Goal: Task Accomplishment & Management: Use online tool/utility

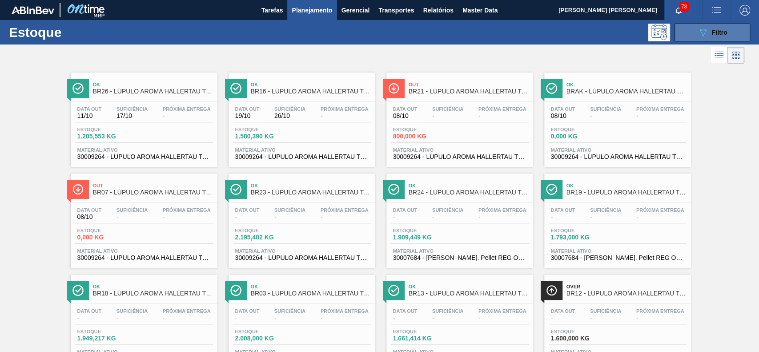
click at [678, 30] on button "089F7B8B-B2A5-4AFE-B5C0-19BA573D28AC Filtro" at bounding box center [713, 33] width 76 height 18
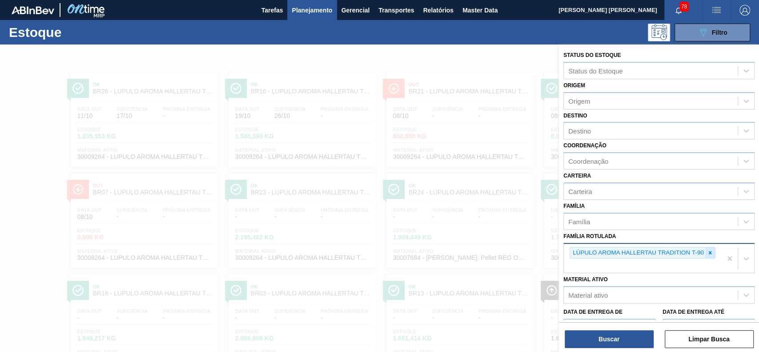
click at [710, 251] on icon at bounding box center [709, 252] width 3 height 3
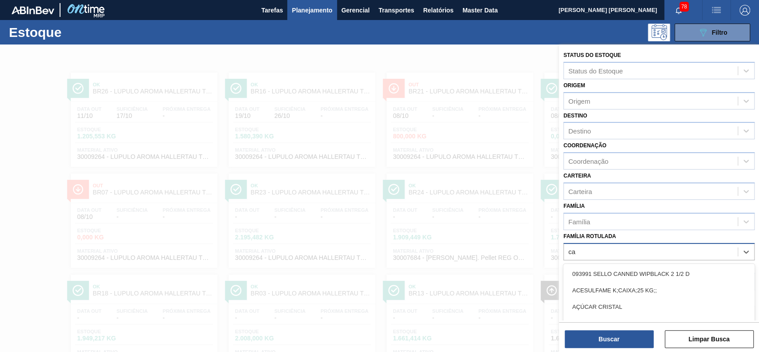
scroll to position [48, 0]
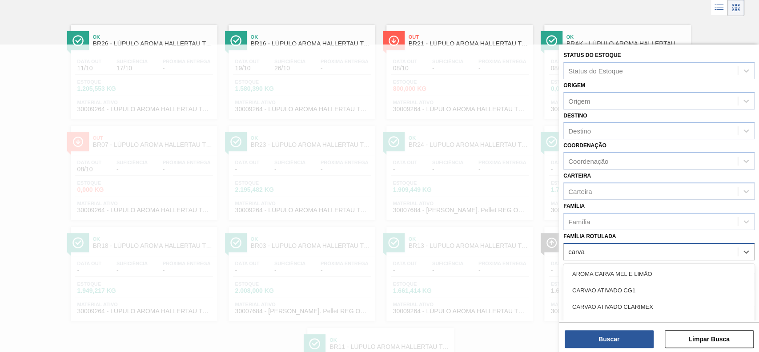
type Rotulada "carvao"
click at [616, 293] on div "CARVAO ATIVADO CLARIMEX" at bounding box center [658, 290] width 191 height 16
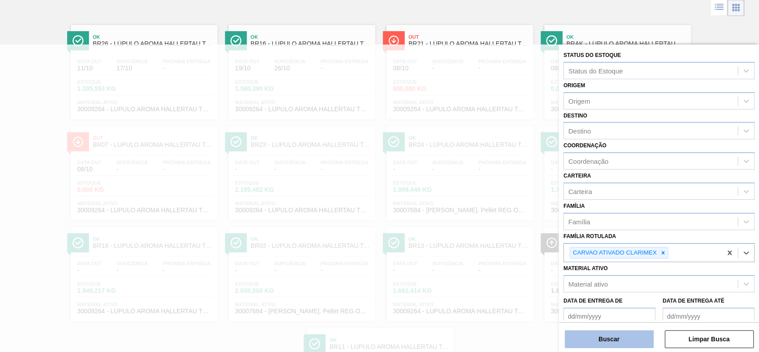
click at [631, 331] on button "Buscar" at bounding box center [609, 339] width 89 height 18
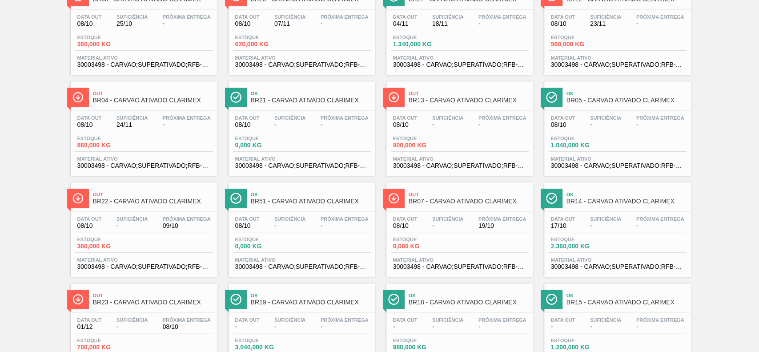
scroll to position [6, 0]
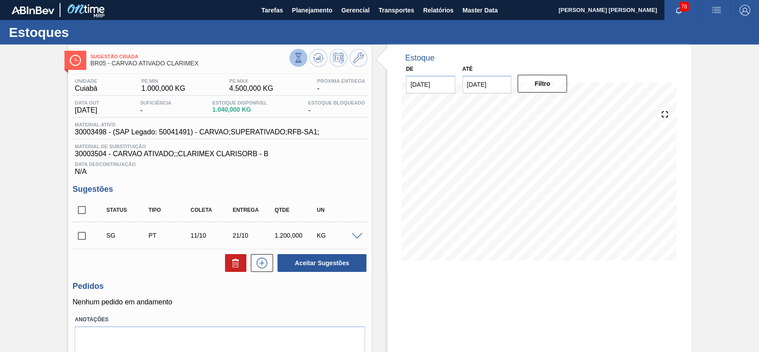
click at [299, 56] on icon at bounding box center [298, 57] width 5 height 8
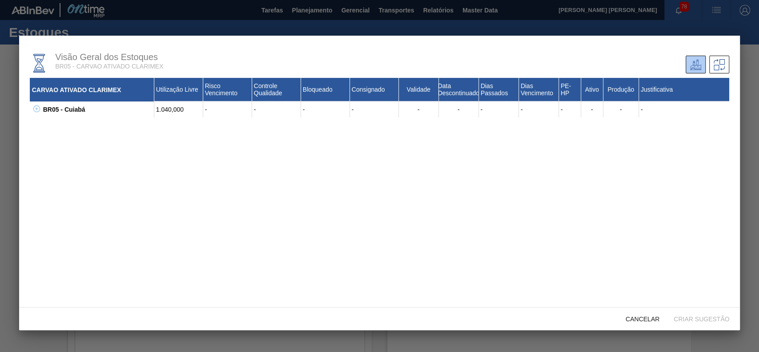
click at [37, 109] on icon at bounding box center [36, 108] width 7 height 7
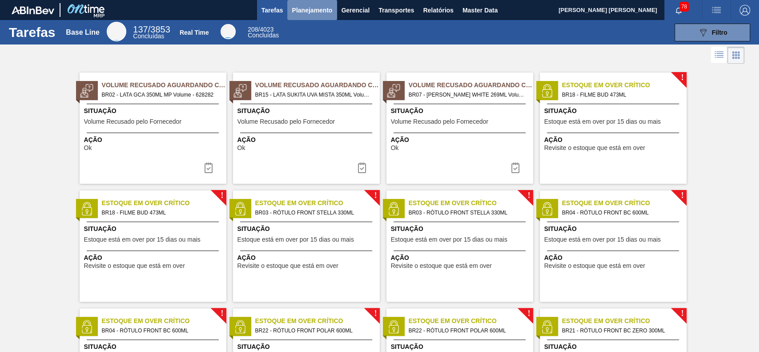
click at [313, 6] on span "Planejamento" at bounding box center [312, 10] width 40 height 11
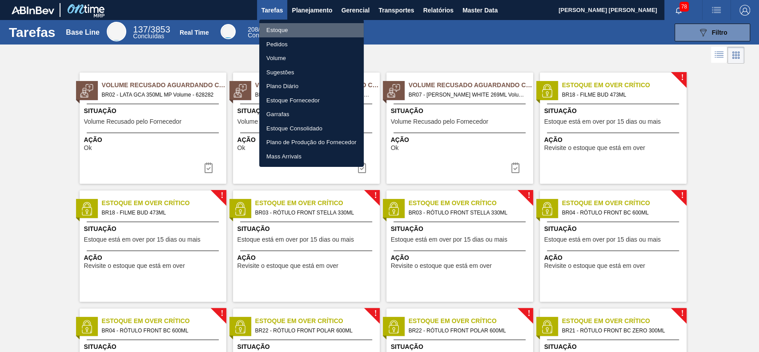
click at [288, 34] on li "Estoque" at bounding box center [311, 30] width 105 height 14
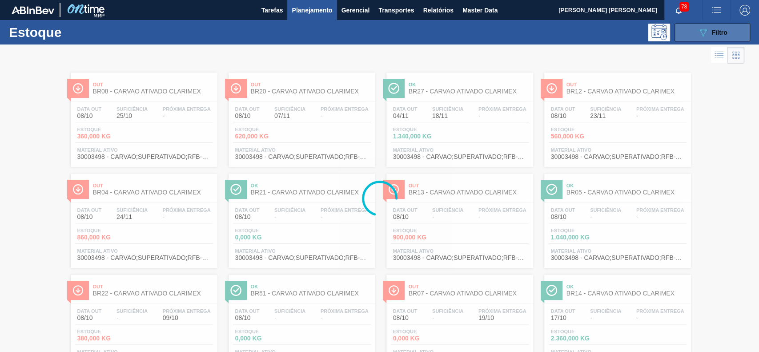
click at [696, 37] on button "089F7B8B-B2A5-4AFE-B5C0-19BA573D28AC Filtro" at bounding box center [713, 33] width 76 height 18
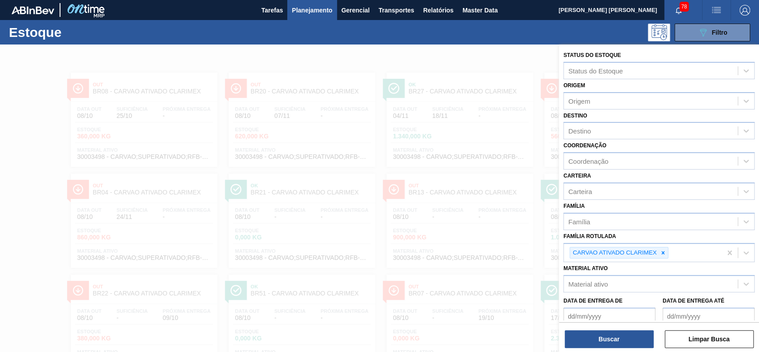
click at [452, 65] on div at bounding box center [379, 220] width 759 height 352
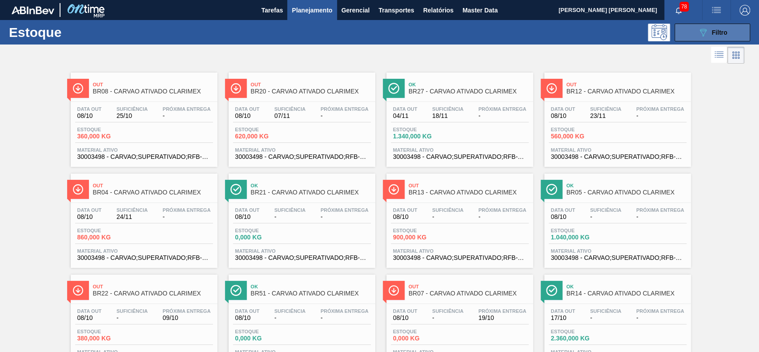
click at [703, 33] on icon at bounding box center [703, 33] width 7 height 8
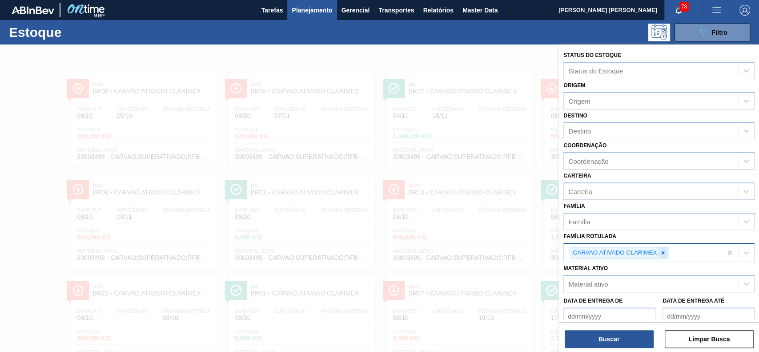
click at [663, 248] on div at bounding box center [663, 252] width 10 height 11
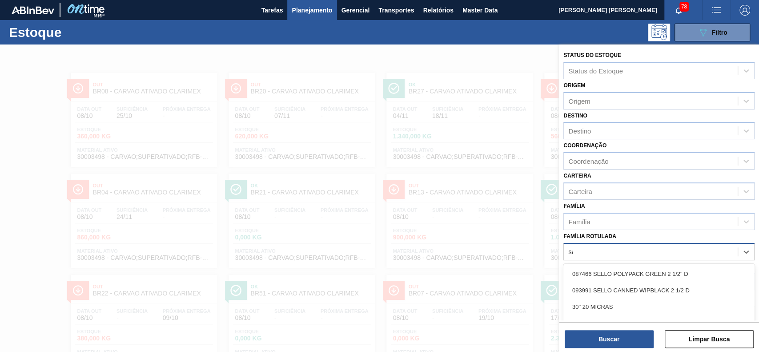
scroll to position [48, 0]
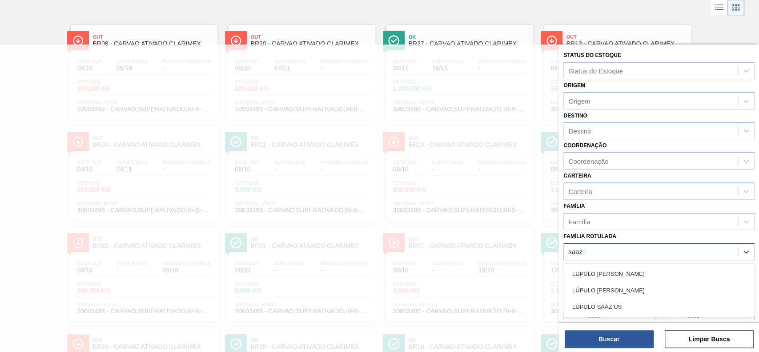
type Rotulada "saaz us"
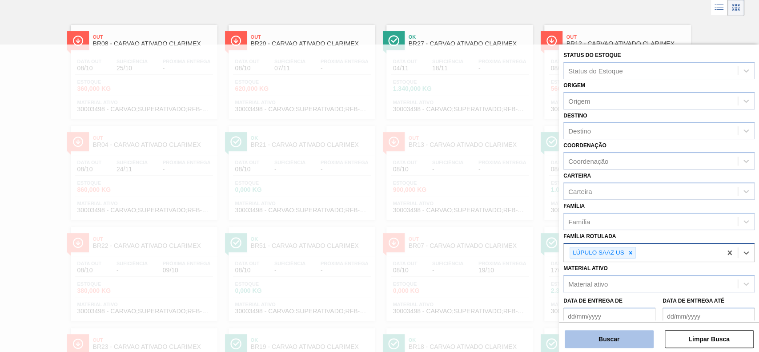
click at [609, 343] on button "Buscar" at bounding box center [609, 339] width 89 height 18
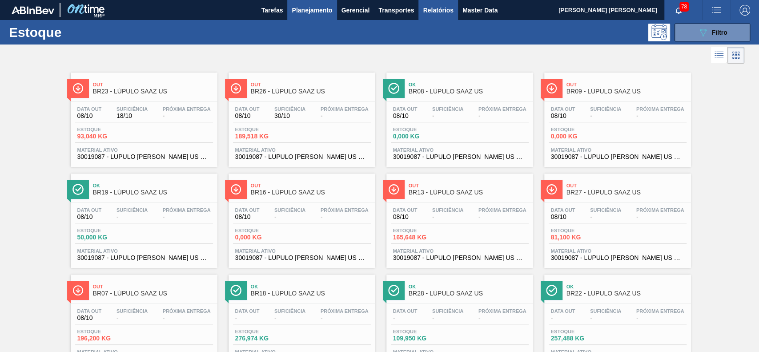
click at [448, 15] on span "Relatórios" at bounding box center [438, 10] width 30 height 11
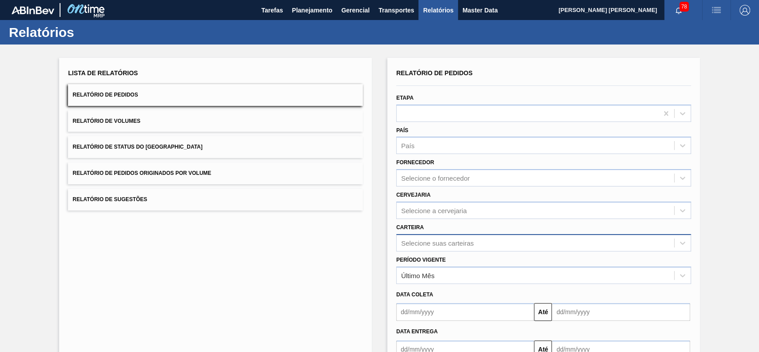
click at [466, 244] on div "Selecione suas carteiras" at bounding box center [543, 242] width 295 height 17
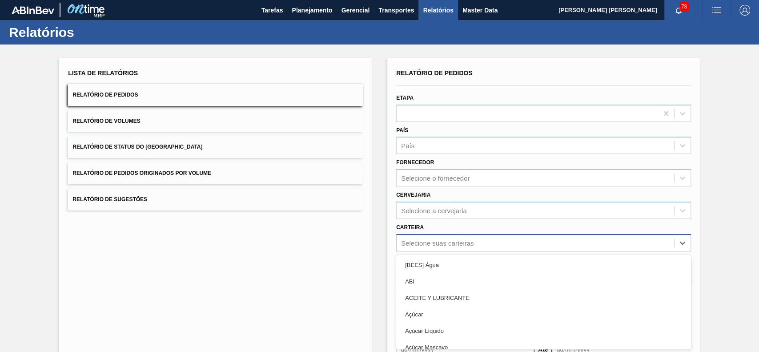
scroll to position [39, 0]
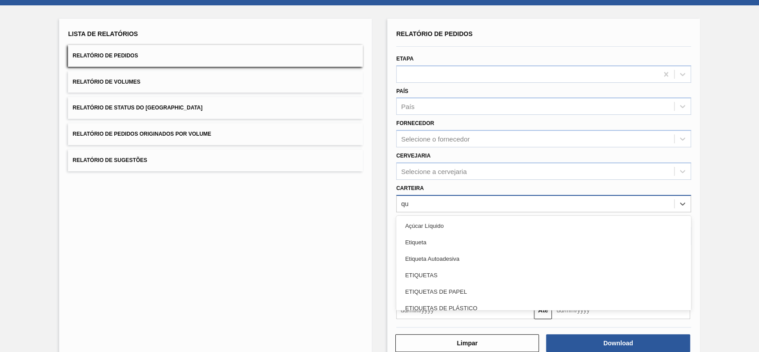
type input "quí"
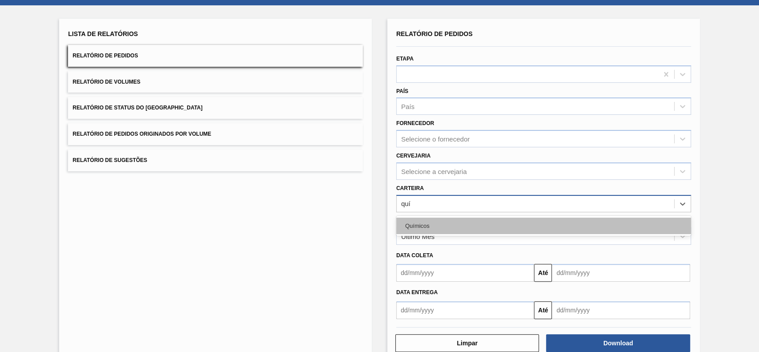
click at [466, 228] on div "Químicos" at bounding box center [543, 225] width 295 height 16
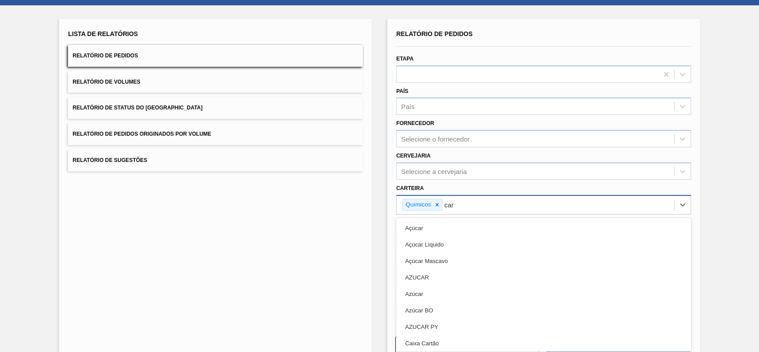
type input "carv"
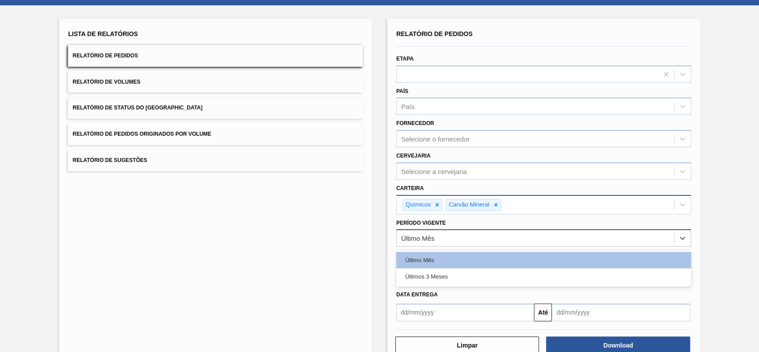
click at [462, 233] on div "Último Mês" at bounding box center [536, 238] width 278 height 13
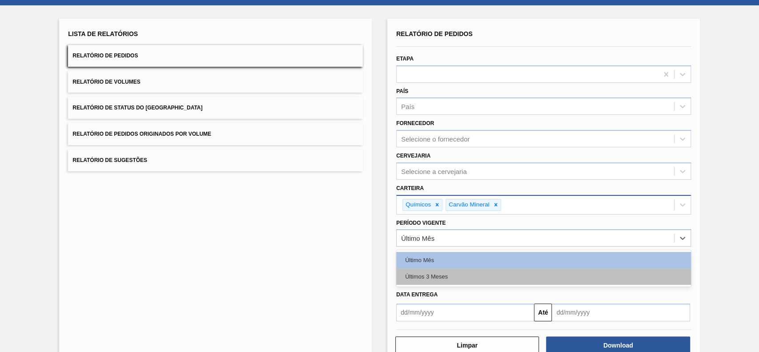
click at [451, 276] on div "Últimos 3 Meses" at bounding box center [543, 276] width 295 height 16
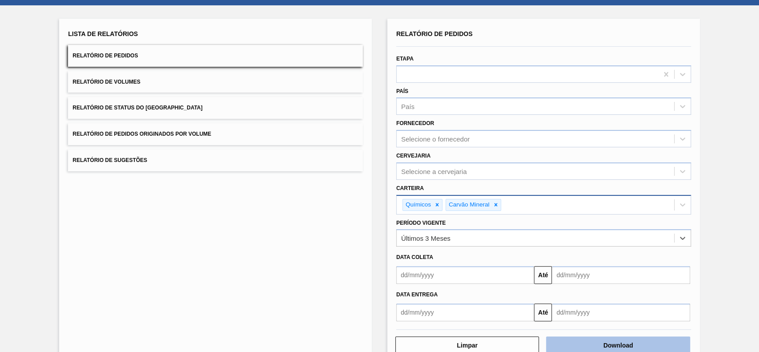
click at [645, 337] on button "Download" at bounding box center [618, 345] width 144 height 18
click at [199, 112] on button "Relatório de Status do Estoque" at bounding box center [215, 108] width 295 height 22
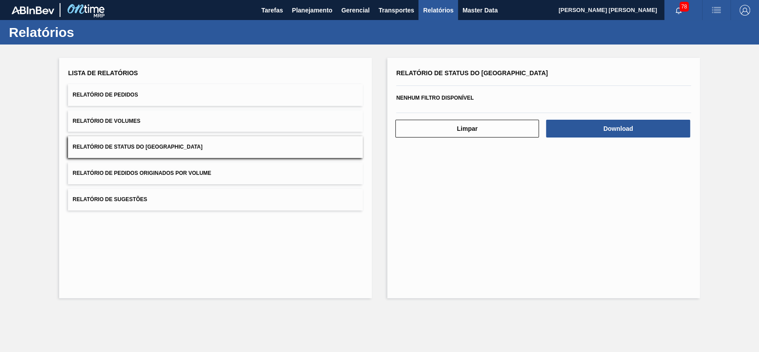
scroll to position [0, 0]
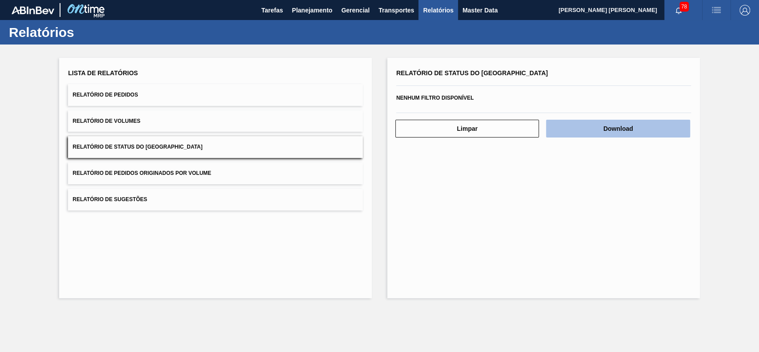
click at [608, 132] on button "Download" at bounding box center [618, 129] width 144 height 18
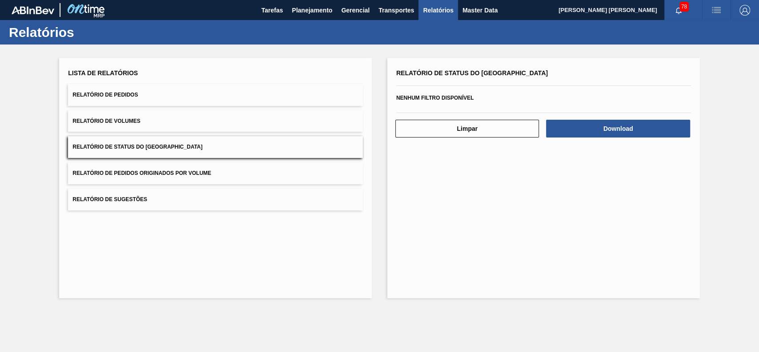
click at [376, 52] on div "Lista de Relatórios Relatório de Pedidos Relatório de Volumes Relatório de Stat…" at bounding box center [379, 176] width 759 height 265
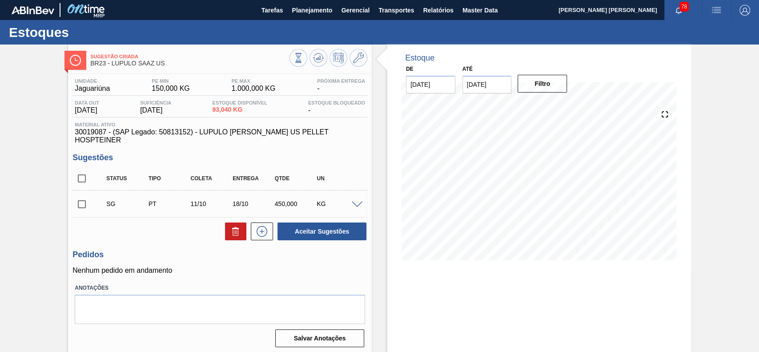
click at [355, 201] on span at bounding box center [357, 204] width 11 height 7
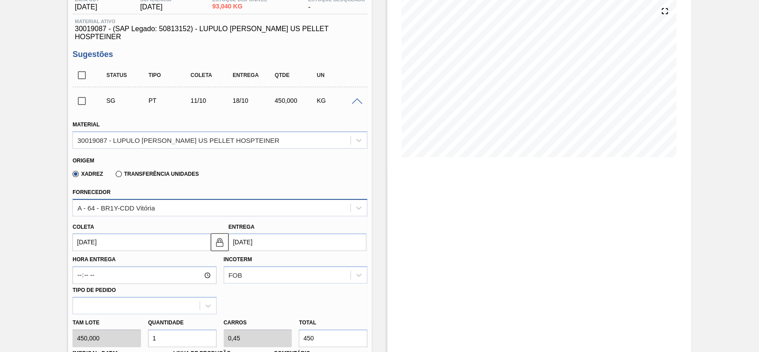
scroll to position [118, 0]
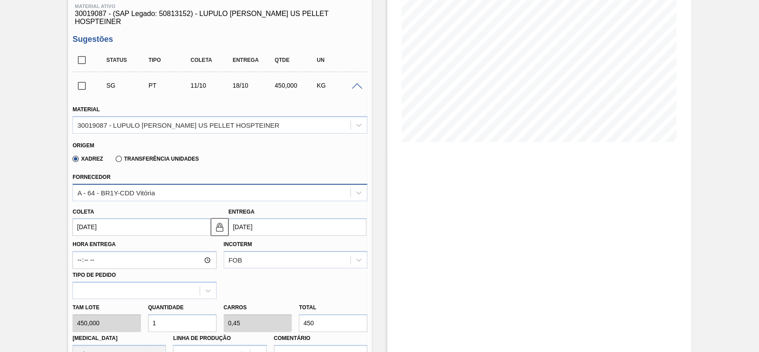
click at [120, 156] on label "Transferência Unidades" at bounding box center [157, 159] width 83 height 6
click at [114, 161] on input "Transferência Unidades" at bounding box center [114, 161] width 0 height 0
click at [147, 186] on div "BR01-Manaus" at bounding box center [212, 192] width 278 height 13
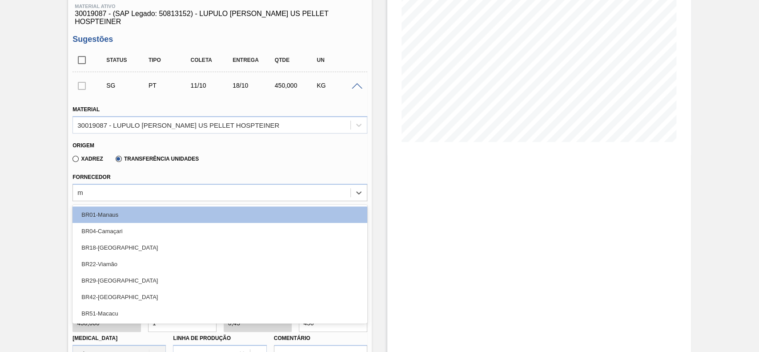
scroll to position [0, 0]
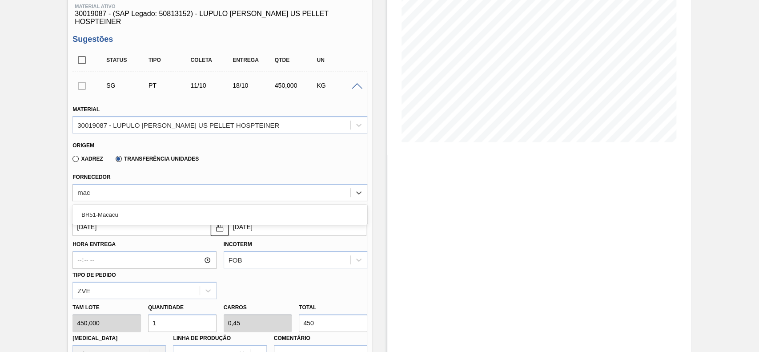
type input "maca"
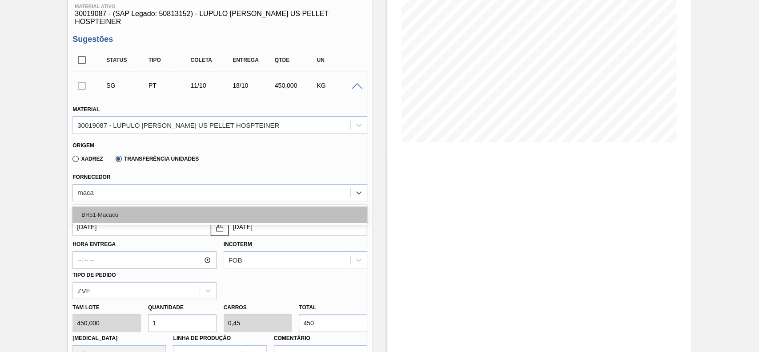
click at [132, 206] on div "BR51-Macacu" at bounding box center [219, 214] width 295 height 16
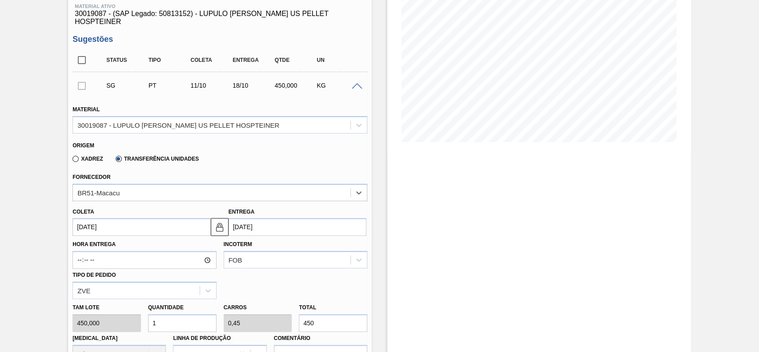
drag, startPoint x: 147, startPoint y: 222, endPoint x: 122, endPoint y: 222, distance: 24.9
click at [146, 222] on input "[DATE]" at bounding box center [141, 227] width 138 height 18
click at [123, 222] on input "[DATE]" at bounding box center [141, 227] width 138 height 18
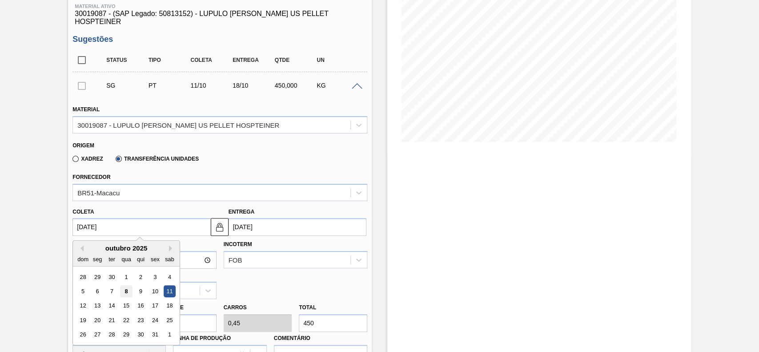
click at [124, 285] on div "8" at bounding box center [127, 291] width 12 height 12
click at [127, 284] on div "ZVE" at bounding box center [136, 290] width 126 height 13
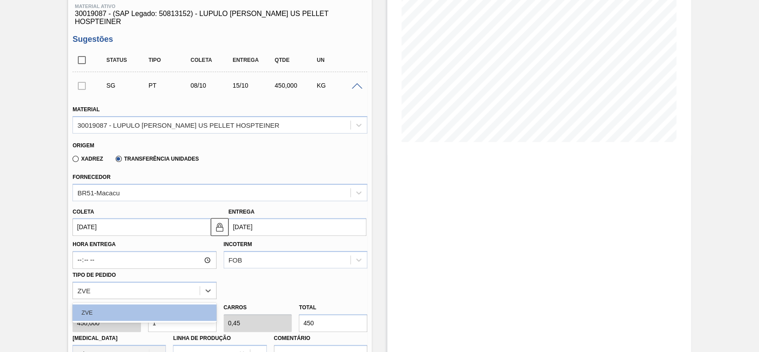
type input "[DATE]"
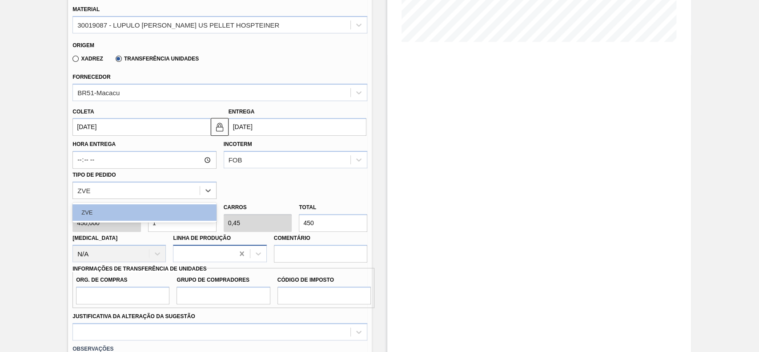
scroll to position [237, 0]
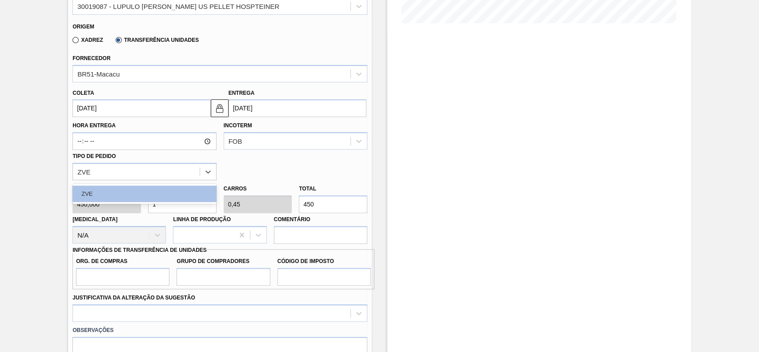
click at [293, 142] on div "Incoterm FOB" at bounding box center [295, 134] width 151 height 31
click at [314, 195] on input "450" at bounding box center [333, 204] width 68 height 18
click at [318, 195] on input "450" at bounding box center [333, 204] width 68 height 18
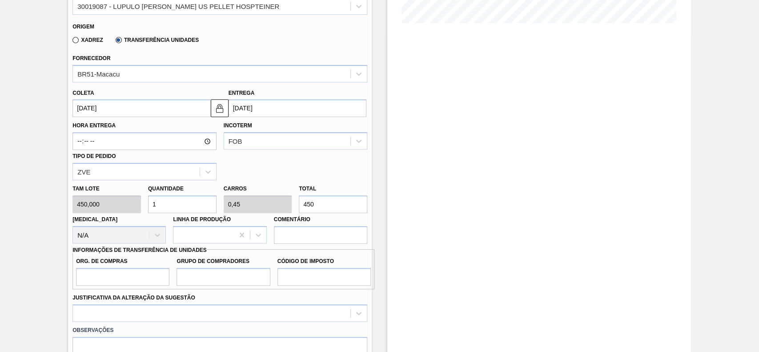
click at [318, 195] on input "450" at bounding box center [333, 204] width 68 height 18
type input "0,002"
type input "0,001"
type input "1"
type input "0,042"
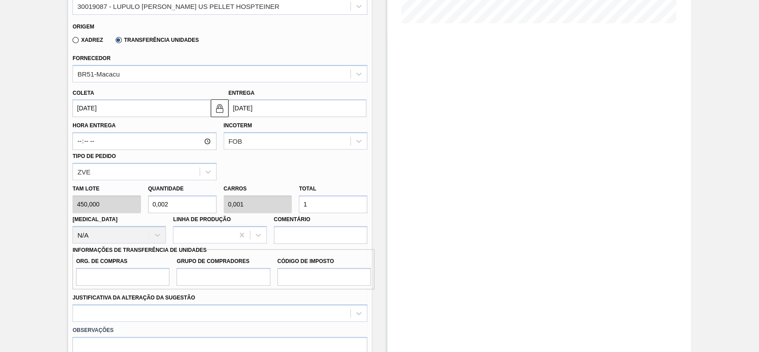
type input "0,019"
type input "19"
type input "0,436"
type input "0,196"
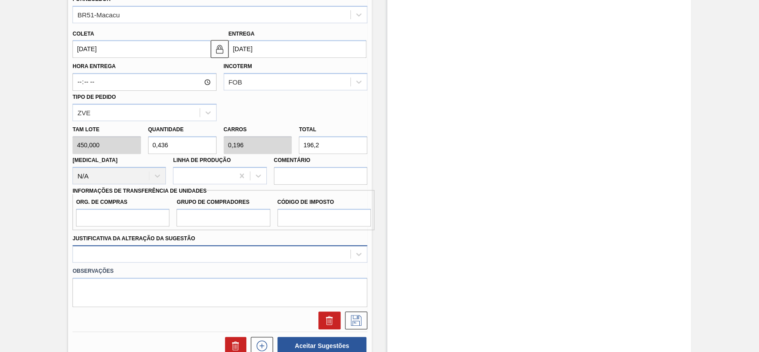
type input "196,2"
click at [151, 215] on input "Org. de Compras" at bounding box center [122, 218] width 93 height 18
type input "BR00"
click at [203, 209] on input "AO1" at bounding box center [223, 218] width 93 height 18
type input "A01"
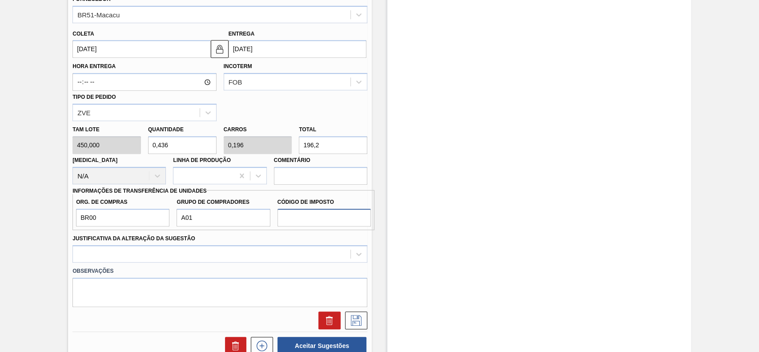
click at [315, 209] on input "Código de Imposto" at bounding box center [324, 218] width 93 height 18
type input "I1"
click at [238, 235] on div "Justificativa da Alteração da Sugestão" at bounding box center [219, 247] width 295 height 30
click at [237, 236] on div "Justificativa da Alteração da Sugestão" at bounding box center [219, 247] width 295 height 30
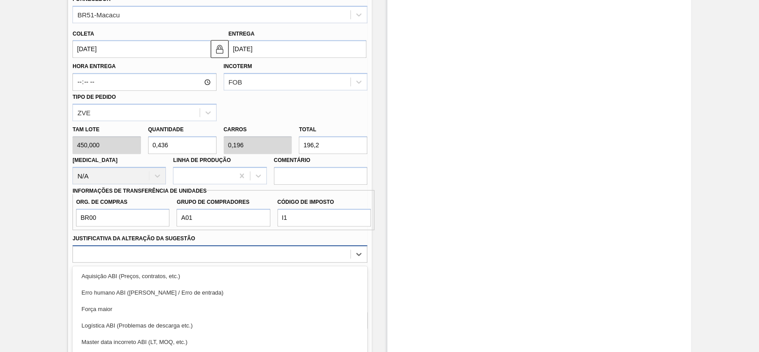
click at [237, 245] on div "option Erro humano ABI (Cálculo / Erro de entrada) focused, 2 of 18. 18 results…" at bounding box center [219, 253] width 295 height 17
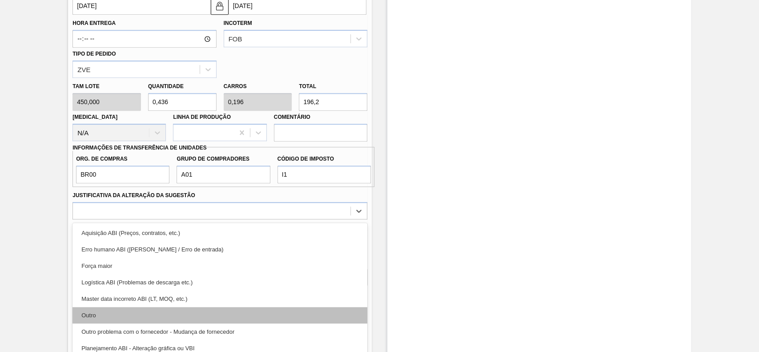
click at [174, 307] on div "Outro" at bounding box center [219, 315] width 295 height 16
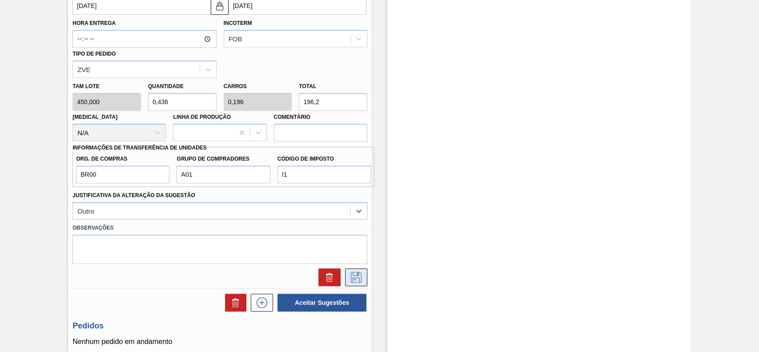
click at [360, 272] on icon at bounding box center [356, 277] width 14 height 11
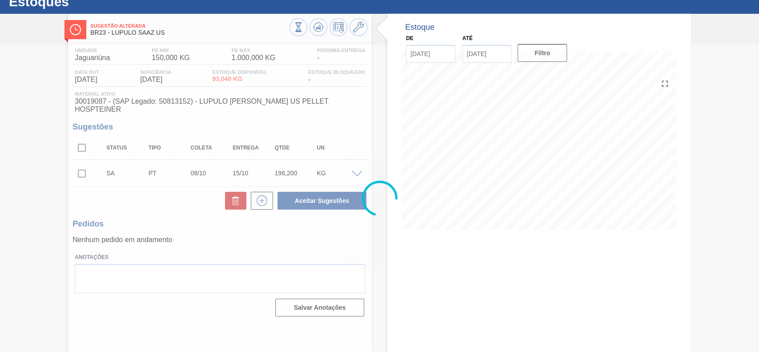
scroll to position [31, 0]
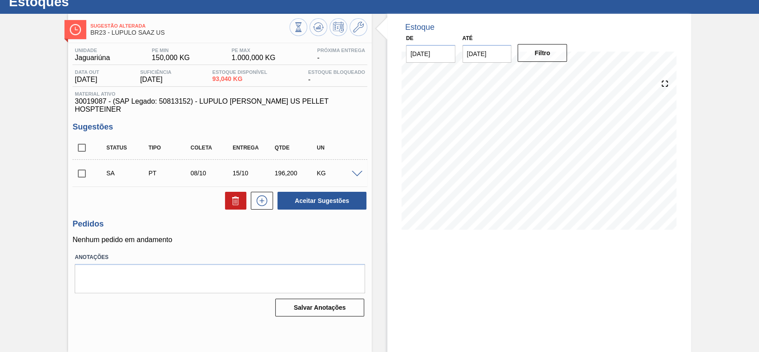
click at [82, 167] on input "checkbox" at bounding box center [81, 173] width 19 height 19
click at [324, 197] on button "Aceitar Sugestões" at bounding box center [322, 201] width 89 height 18
checkbox input "false"
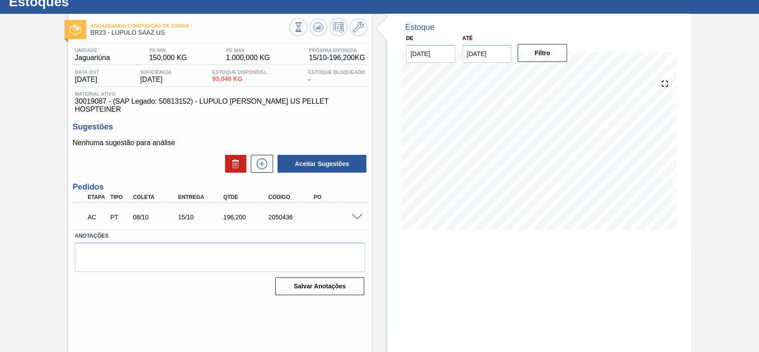
click at [355, 214] on span at bounding box center [357, 217] width 11 height 7
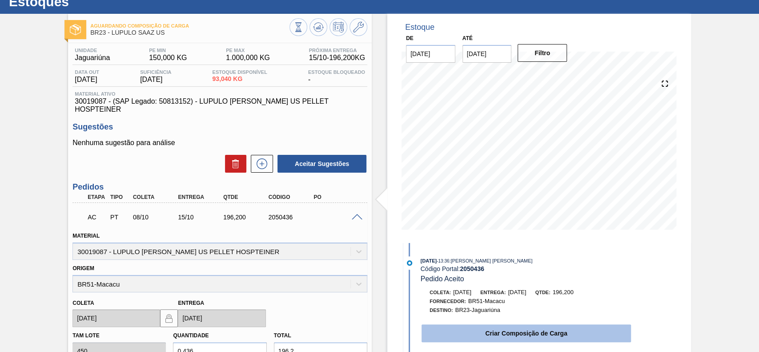
click at [468, 334] on button "Criar Composição de Carga" at bounding box center [526, 333] width 209 height 18
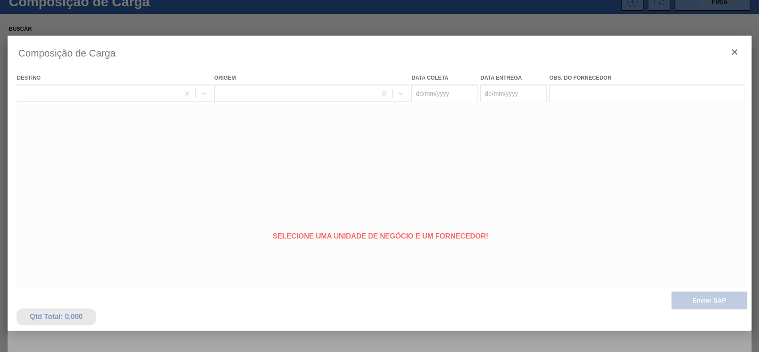
type coleta "[DATE]"
type Entrega "[DATE]"
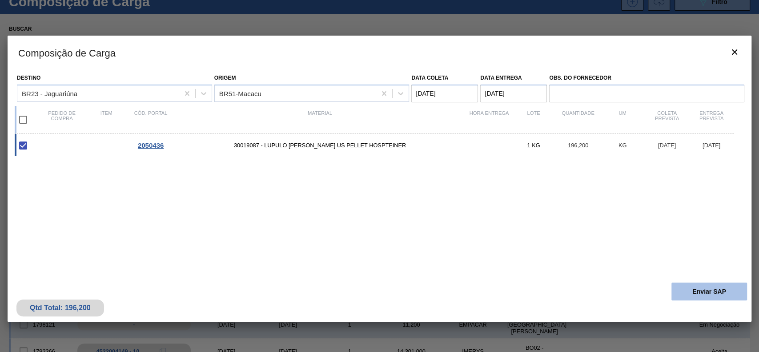
click at [701, 287] on button "Enviar SAP" at bounding box center [710, 291] width 76 height 18
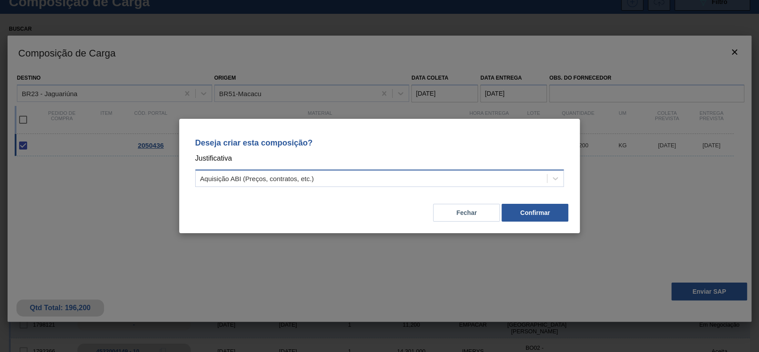
click at [322, 178] on div "Aquisição ABI (Preços, contratos, etc.)" at bounding box center [372, 178] width 352 height 13
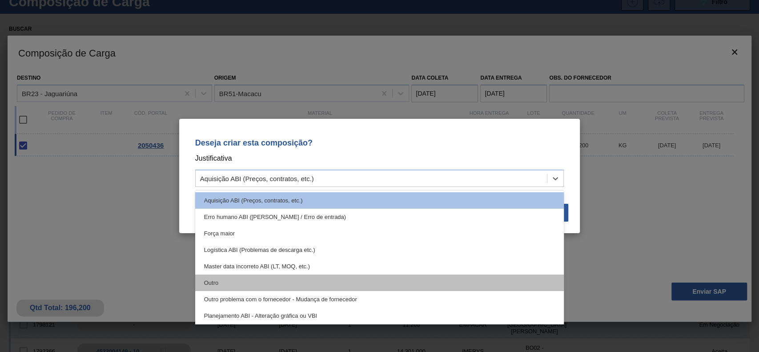
click at [257, 276] on div "Outro" at bounding box center [379, 282] width 369 height 16
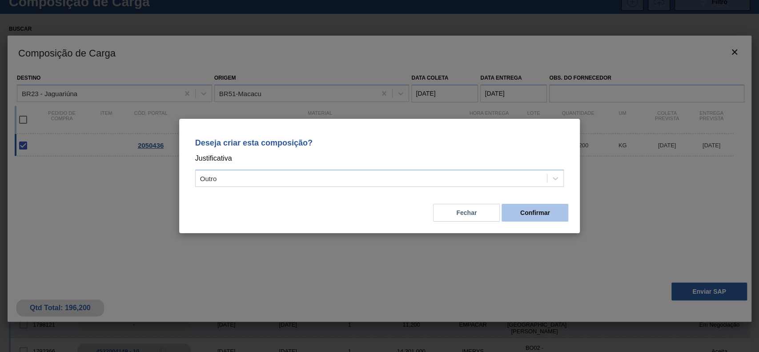
click at [533, 219] on button "Confirmar" at bounding box center [535, 213] width 67 height 18
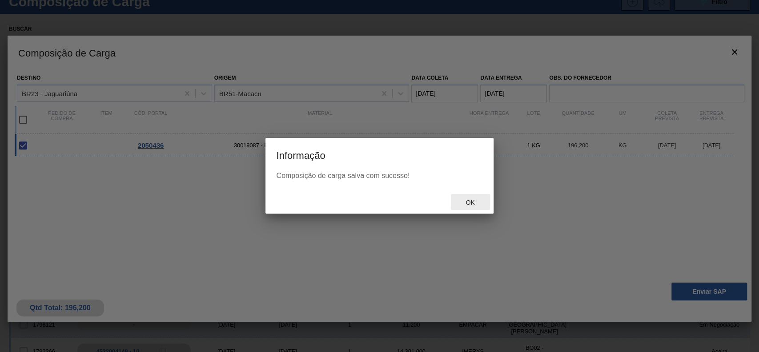
click at [474, 203] on span "Ok" at bounding box center [470, 202] width 23 height 7
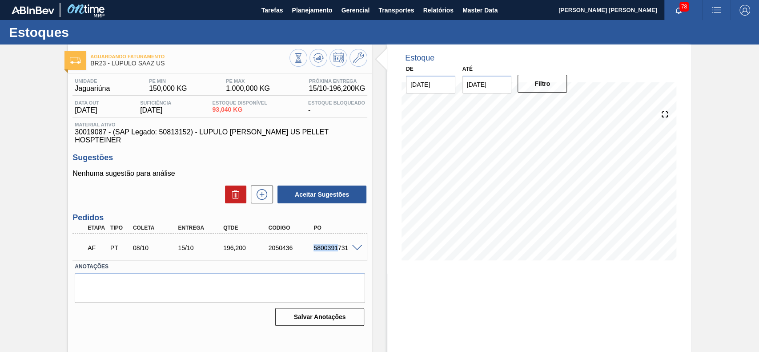
drag, startPoint x: 312, startPoint y: 237, endPoint x: 337, endPoint y: 243, distance: 25.6
click at [337, 244] on div "5800391731" at bounding box center [336, 247] width 50 height 7
click at [316, 244] on div "5800391731" at bounding box center [336, 247] width 50 height 7
drag, startPoint x: 314, startPoint y: 241, endPoint x: 346, endPoint y: 244, distance: 33.1
click at [346, 244] on div "5800391731" at bounding box center [336, 247] width 50 height 7
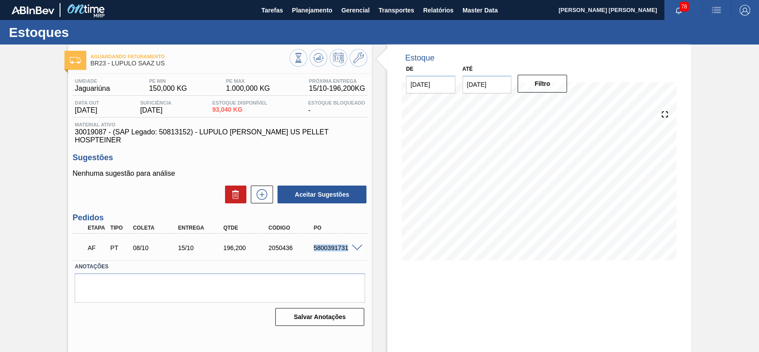
copy div "5800391731"
click at [357, 245] on span at bounding box center [357, 248] width 11 height 7
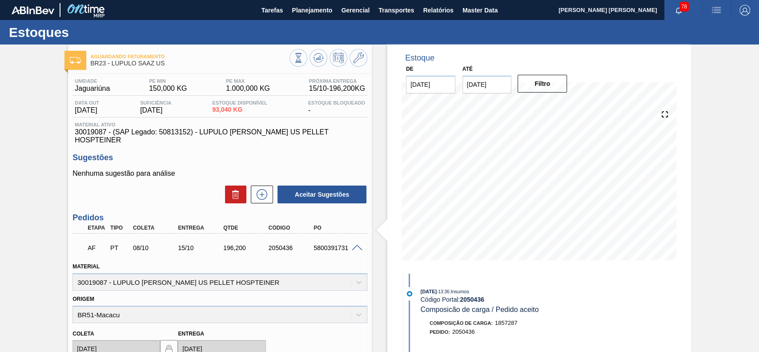
click at [356, 245] on span at bounding box center [357, 248] width 11 height 7
